Goal: Navigation & Orientation: Find specific page/section

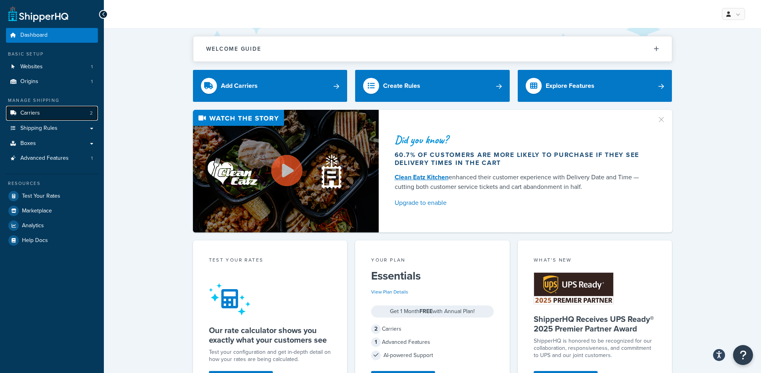
click at [54, 111] on link "Carriers 2" at bounding box center [52, 113] width 92 height 15
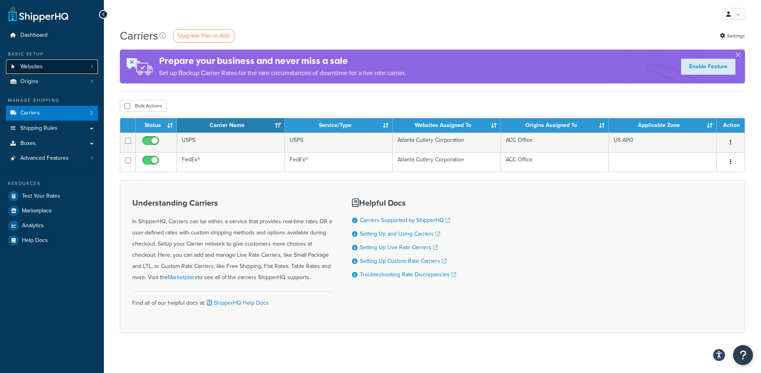
click at [56, 67] on link "Websites 1" at bounding box center [52, 67] width 92 height 15
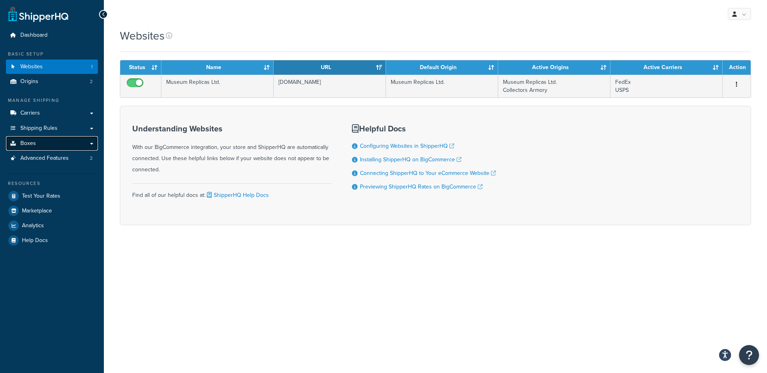
click at [49, 140] on link "Boxes" at bounding box center [52, 143] width 92 height 15
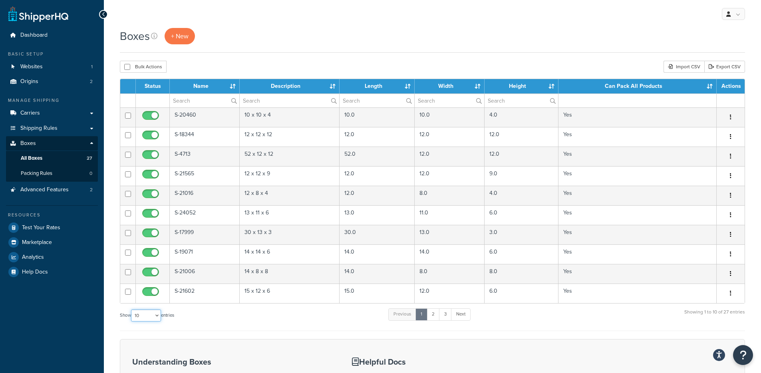
click at [155, 318] on select "10 15 25 50 100 1000" at bounding box center [146, 316] width 30 height 12
select select "1000"
click at [132, 310] on select "10 15 25 50 100 1000" at bounding box center [146, 316] width 30 height 12
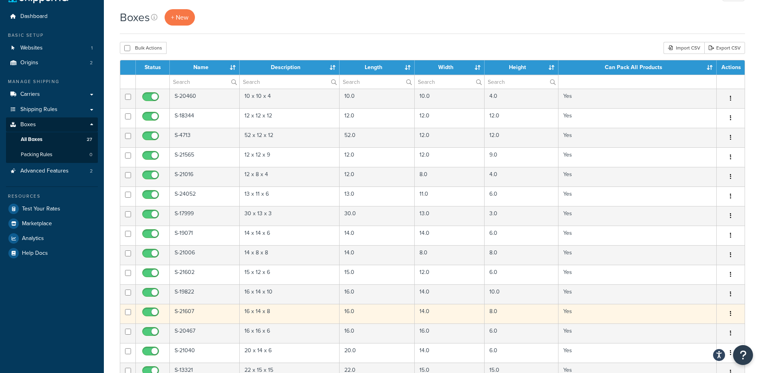
scroll to position [14, 0]
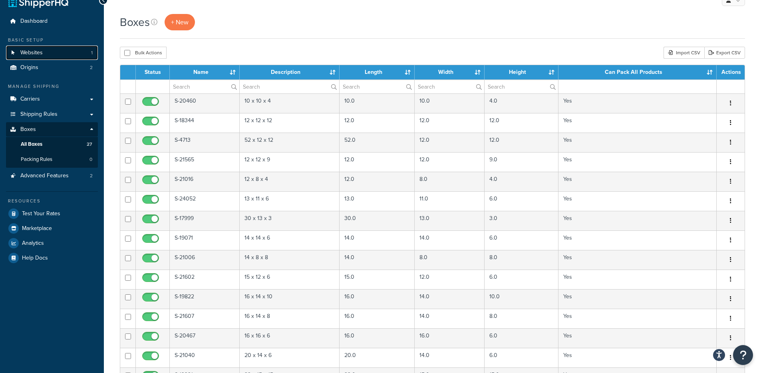
click at [20, 51] on span "Websites" at bounding box center [31, 53] width 22 height 7
